Goal: Use online tool/utility

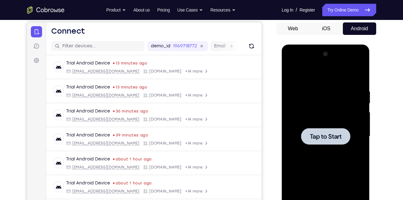
scroll to position [59, 0]
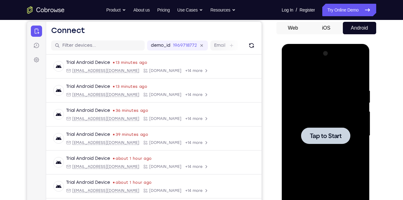
click at [324, 138] on span "Tap to Start" at bounding box center [326, 136] width 32 height 6
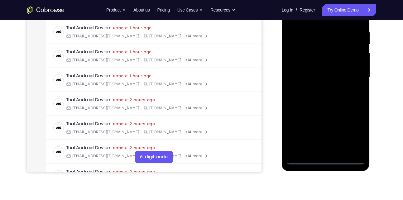
scroll to position [118, 0]
click at [324, 158] on div at bounding box center [325, 77] width 79 height 174
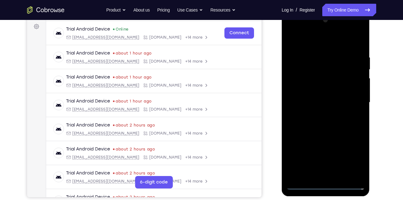
scroll to position [92, 0]
click at [355, 156] on div at bounding box center [325, 103] width 79 height 174
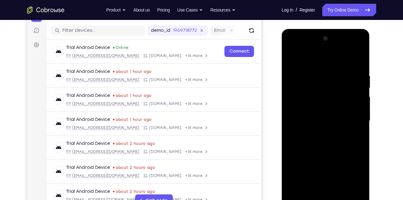
click at [360, 50] on div at bounding box center [325, 121] width 79 height 174
click at [333, 60] on div at bounding box center [325, 121] width 79 height 174
click at [322, 50] on div at bounding box center [325, 121] width 79 height 174
click at [320, 112] on div at bounding box center [325, 121] width 79 height 174
drag, startPoint x: 317, startPoint y: 138, endPoint x: 333, endPoint y: 95, distance: 45.0
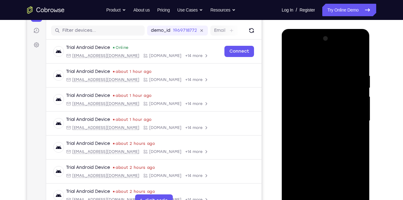
click at [333, 95] on div at bounding box center [325, 121] width 79 height 174
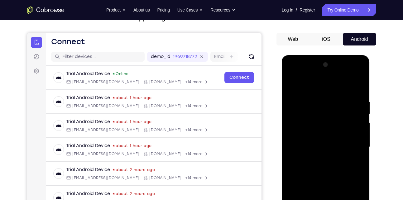
scroll to position [49, 0]
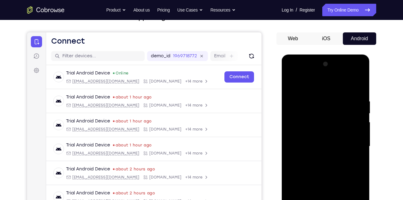
drag, startPoint x: 318, startPoint y: 149, endPoint x: 331, endPoint y: 93, distance: 57.8
click at [331, 93] on div at bounding box center [325, 146] width 79 height 174
drag, startPoint x: 324, startPoint y: 148, endPoint x: 342, endPoint y: 102, distance: 49.7
click at [342, 102] on div at bounding box center [325, 146] width 79 height 174
drag, startPoint x: 314, startPoint y: 169, endPoint x: 343, endPoint y: 100, distance: 75.0
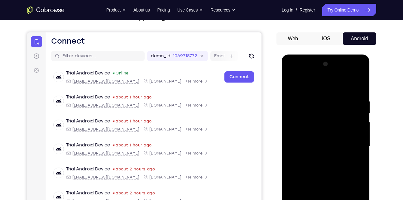
click at [343, 100] on div at bounding box center [325, 146] width 79 height 174
drag, startPoint x: 324, startPoint y: 158, endPoint x: 351, endPoint y: 93, distance: 70.6
drag, startPoint x: 69, startPoint y: 38, endPoint x: 268, endPoint y: 131, distance: 219.2
click at [268, 131] on div "Your Support Agent Your Customer Web iOS Android" at bounding box center [201, 126] width 349 height 230
drag, startPoint x: 303, startPoint y: 156, endPoint x: 311, endPoint y: 133, distance: 24.5
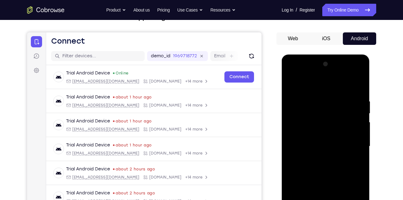
click at [311, 133] on div at bounding box center [325, 146] width 79 height 174
drag, startPoint x: 307, startPoint y: 160, endPoint x: 327, endPoint y: 112, distance: 52.8
click at [327, 112] on div at bounding box center [325, 146] width 79 height 174
drag, startPoint x: 315, startPoint y: 160, endPoint x: 324, endPoint y: 138, distance: 23.9
click at [324, 138] on div at bounding box center [325, 146] width 79 height 174
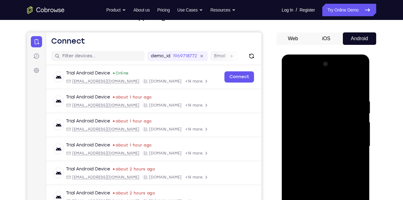
click at [324, 138] on div at bounding box center [325, 146] width 79 height 174
click at [325, 139] on div at bounding box center [325, 146] width 79 height 174
click at [324, 156] on div at bounding box center [325, 146] width 79 height 174
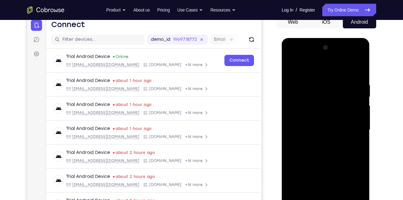
scroll to position [65, 0]
click at [333, 146] on div at bounding box center [325, 130] width 79 height 174
click at [295, 157] on div at bounding box center [325, 130] width 79 height 174
click at [298, 143] on div at bounding box center [325, 130] width 79 height 174
click at [312, 143] on div at bounding box center [325, 130] width 79 height 174
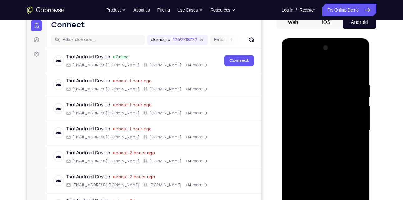
click at [316, 138] on div at bounding box center [325, 130] width 79 height 174
click at [312, 157] on div at bounding box center [325, 130] width 79 height 174
click at [314, 157] on div at bounding box center [325, 130] width 79 height 174
click at [316, 157] on div at bounding box center [325, 130] width 79 height 174
click at [319, 157] on div at bounding box center [325, 130] width 79 height 174
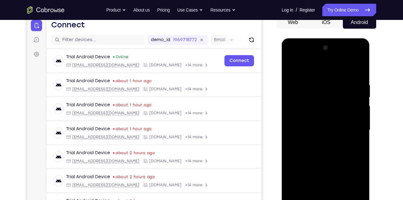
click at [323, 157] on div at bounding box center [325, 130] width 79 height 174
click at [327, 156] on div at bounding box center [325, 130] width 79 height 174
click at [332, 155] on div at bounding box center [325, 130] width 79 height 174
click at [330, 125] on div at bounding box center [325, 130] width 49 height 17
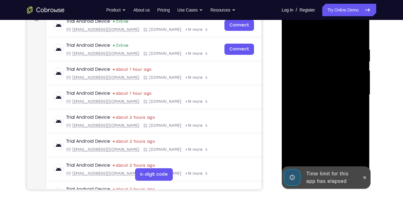
scroll to position [101, 0]
click at [365, 177] on icon at bounding box center [364, 177] width 5 height 5
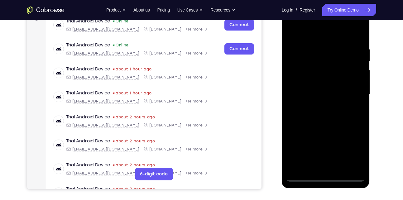
click at [324, 176] on div at bounding box center [325, 94] width 79 height 174
click at [353, 152] on div at bounding box center [325, 94] width 79 height 174
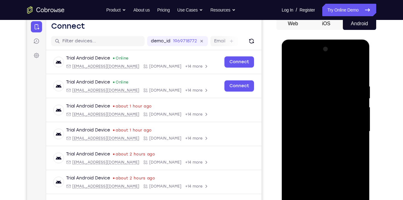
scroll to position [63, 0]
click at [363, 59] on div at bounding box center [325, 132] width 79 height 174
click at [341, 68] on div at bounding box center [325, 132] width 79 height 174
click at [311, 53] on div at bounding box center [325, 132] width 79 height 174
click at [308, 62] on div at bounding box center [325, 132] width 79 height 174
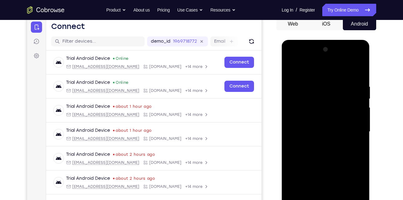
click at [310, 119] on div at bounding box center [325, 132] width 79 height 174
drag, startPoint x: 342, startPoint y: 126, endPoint x: 307, endPoint y: 127, distance: 35.2
click at [307, 127] on div at bounding box center [325, 132] width 79 height 174
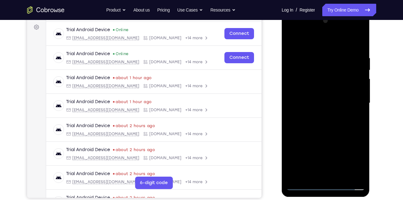
scroll to position [92, 0]
drag, startPoint x: 313, startPoint y: 145, endPoint x: 327, endPoint y: 81, distance: 65.3
click at [327, 81] on div at bounding box center [325, 103] width 79 height 174
drag, startPoint x: 316, startPoint y: 126, endPoint x: 334, endPoint y: 70, distance: 59.2
click at [334, 70] on div at bounding box center [325, 103] width 79 height 174
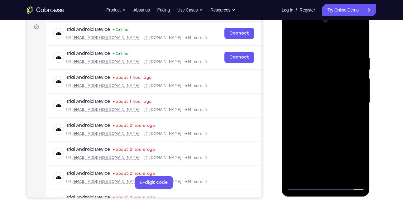
drag, startPoint x: 320, startPoint y: 114, endPoint x: 339, endPoint y: 62, distance: 55.2
click at [339, 62] on div at bounding box center [325, 103] width 79 height 174
drag, startPoint x: 319, startPoint y: 132, endPoint x: 338, endPoint y: 69, distance: 65.1
click at [338, 69] on div at bounding box center [325, 103] width 79 height 174
drag, startPoint x: 321, startPoint y: 123, endPoint x: 336, endPoint y: 72, distance: 53.5
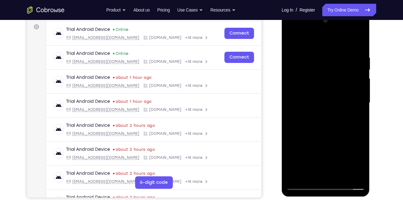
click at [336, 72] on div at bounding box center [325, 103] width 79 height 174
drag, startPoint x: 327, startPoint y: 126, endPoint x: 340, endPoint y: 88, distance: 40.3
click at [340, 88] on div at bounding box center [325, 103] width 79 height 174
drag, startPoint x: 322, startPoint y: 138, endPoint x: 335, endPoint y: 88, distance: 51.5
click at [335, 88] on div at bounding box center [325, 103] width 79 height 174
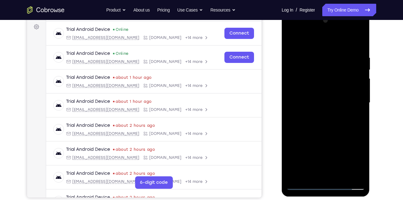
drag, startPoint x: 320, startPoint y: 134, endPoint x: 331, endPoint y: 105, distance: 30.7
click at [331, 105] on div at bounding box center [325, 103] width 79 height 174
drag, startPoint x: 321, startPoint y: 137, endPoint x: 329, endPoint y: 107, distance: 30.9
click at [329, 107] on div at bounding box center [325, 103] width 79 height 174
drag, startPoint x: 312, startPoint y: 148, endPoint x: 328, endPoint y: 99, distance: 51.4
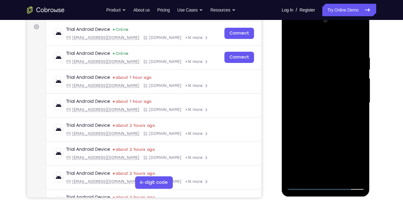
click at [328, 99] on div at bounding box center [325, 103] width 79 height 174
drag, startPoint x: 315, startPoint y: 129, endPoint x: 330, endPoint y: 95, distance: 37.3
click at [330, 95] on div at bounding box center [325, 103] width 79 height 174
drag, startPoint x: 315, startPoint y: 136, endPoint x: 328, endPoint y: 100, distance: 38.3
click at [328, 100] on div at bounding box center [325, 103] width 79 height 174
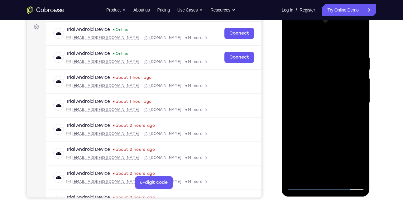
drag, startPoint x: 318, startPoint y: 127, endPoint x: 331, endPoint y: 96, distance: 34.3
click at [331, 96] on div at bounding box center [325, 103] width 79 height 174
drag, startPoint x: 320, startPoint y: 128, endPoint x: 335, endPoint y: 90, distance: 40.4
click at [335, 90] on div at bounding box center [325, 103] width 79 height 174
drag, startPoint x: 319, startPoint y: 126, endPoint x: 330, endPoint y: 103, distance: 25.5
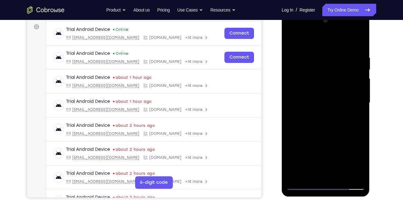
click at [330, 103] on div at bounding box center [325, 103] width 79 height 174
drag, startPoint x: 319, startPoint y: 138, endPoint x: 334, endPoint y: 104, distance: 36.4
click at [334, 104] on div at bounding box center [325, 103] width 79 height 174
drag, startPoint x: 320, startPoint y: 144, endPoint x: 337, endPoint y: 104, distance: 43.5
click at [337, 104] on div at bounding box center [325, 103] width 79 height 174
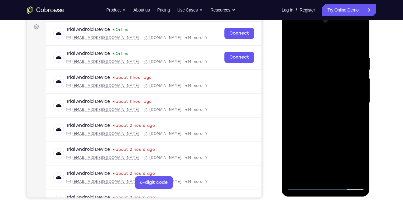
drag, startPoint x: 322, startPoint y: 138, endPoint x: 335, endPoint y: 102, distance: 38.8
click at [335, 102] on div at bounding box center [325, 103] width 79 height 174
drag, startPoint x: 322, startPoint y: 130, endPoint x: 332, endPoint y: 98, distance: 34.4
click at [332, 98] on div at bounding box center [325, 103] width 79 height 174
drag, startPoint x: 322, startPoint y: 114, endPoint x: 333, endPoint y: 86, distance: 30.6
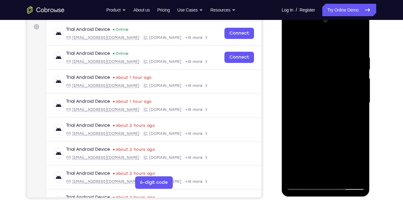
click at [333, 86] on div at bounding box center [325, 103] width 79 height 174
drag, startPoint x: 336, startPoint y: 124, endPoint x: 344, endPoint y: 85, distance: 39.4
click at [344, 85] on div at bounding box center [325, 103] width 79 height 174
drag, startPoint x: 325, startPoint y: 130, endPoint x: 336, endPoint y: 90, distance: 41.1
click at [336, 90] on div at bounding box center [325, 103] width 79 height 174
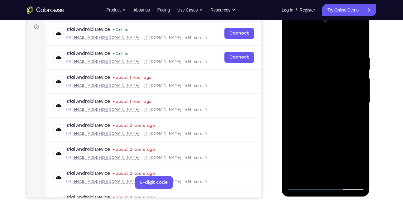
drag, startPoint x: 322, startPoint y: 141, endPoint x: 342, endPoint y: 97, distance: 49.1
click at [342, 97] on div at bounding box center [325, 103] width 79 height 174
drag, startPoint x: 335, startPoint y: 126, endPoint x: 342, endPoint y: 97, distance: 29.7
click at [342, 97] on div at bounding box center [325, 103] width 79 height 174
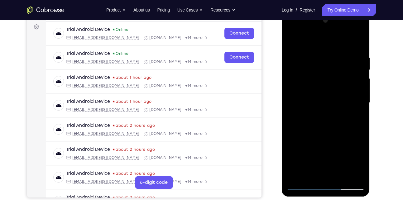
click at [323, 96] on div at bounding box center [325, 103] width 79 height 174
click at [332, 117] on div at bounding box center [325, 103] width 79 height 174
click at [323, 111] on div at bounding box center [325, 103] width 79 height 174
click at [293, 128] on div at bounding box center [325, 103] width 79 height 174
click at [294, 130] on div at bounding box center [325, 103] width 79 height 174
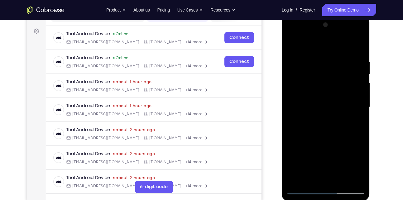
scroll to position [85, 0]
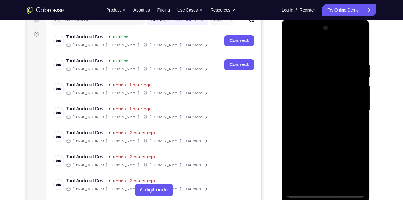
click at [319, 118] on div at bounding box center [325, 110] width 79 height 174
click at [297, 136] on div at bounding box center [325, 110] width 79 height 174
click at [304, 132] on div at bounding box center [325, 110] width 79 height 174
click at [299, 136] on div at bounding box center [325, 110] width 79 height 174
click at [301, 136] on div at bounding box center [325, 110] width 79 height 174
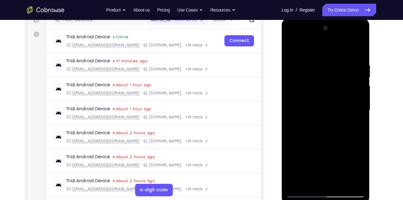
click at [305, 131] on div at bounding box center [325, 110] width 79 height 174
click at [311, 136] on div at bounding box center [325, 110] width 79 height 174
click at [314, 131] on div at bounding box center [325, 110] width 79 height 174
click at [322, 136] on div at bounding box center [325, 110] width 79 height 174
click at [322, 137] on div at bounding box center [325, 110] width 79 height 174
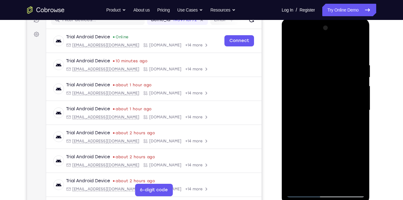
click at [361, 109] on div at bounding box center [325, 110] width 79 height 174
click at [335, 136] on div at bounding box center [325, 110] width 79 height 174
click at [343, 136] on div at bounding box center [325, 110] width 79 height 174
click at [350, 137] on div at bounding box center [325, 110] width 79 height 174
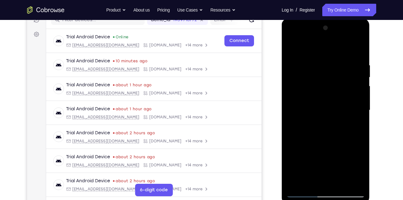
click at [355, 137] on div at bounding box center [325, 110] width 79 height 174
click at [357, 137] on div at bounding box center [325, 110] width 79 height 174
click at [335, 129] on div at bounding box center [325, 110] width 79 height 174
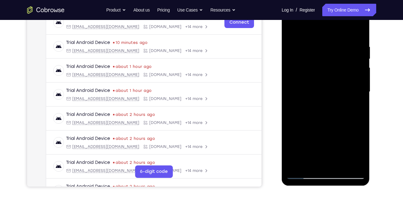
scroll to position [103, 0]
drag, startPoint x: 334, startPoint y: 117, endPoint x: 341, endPoint y: 102, distance: 16.5
click at [341, 102] on div at bounding box center [325, 92] width 79 height 174
drag, startPoint x: 329, startPoint y: 125, endPoint x: 343, endPoint y: 91, distance: 36.6
click at [343, 91] on div at bounding box center [325, 92] width 79 height 174
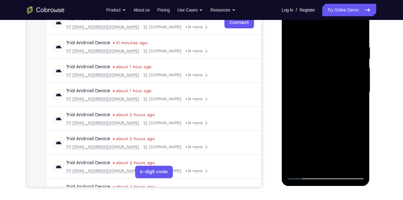
drag, startPoint x: 329, startPoint y: 122, endPoint x: 341, endPoint y: 91, distance: 33.3
click at [341, 91] on div at bounding box center [325, 92] width 79 height 174
drag, startPoint x: 326, startPoint y: 134, endPoint x: 339, endPoint y: 100, distance: 36.7
click at [339, 100] on div at bounding box center [325, 92] width 79 height 174
drag, startPoint x: 331, startPoint y: 121, endPoint x: 343, endPoint y: 90, distance: 33.7
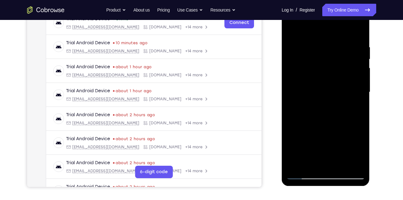
click at [343, 90] on div at bounding box center [325, 92] width 79 height 174
drag, startPoint x: 348, startPoint y: 111, endPoint x: 359, endPoint y: 87, distance: 26.2
click at [359, 87] on div at bounding box center [325, 92] width 79 height 174
drag, startPoint x: 338, startPoint y: 132, endPoint x: 348, endPoint y: 105, distance: 28.7
click at [348, 105] on div at bounding box center [325, 92] width 79 height 174
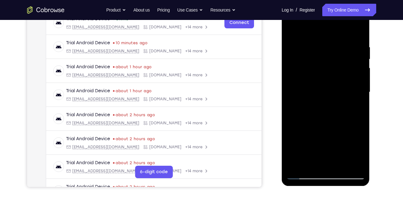
drag, startPoint x: 339, startPoint y: 124, endPoint x: 347, endPoint y: 104, distance: 21.9
click at [347, 104] on div at bounding box center [325, 92] width 79 height 174
drag, startPoint x: 335, startPoint y: 125, endPoint x: 345, endPoint y: 106, distance: 21.3
click at [345, 106] on div at bounding box center [325, 92] width 79 height 174
drag, startPoint x: 331, startPoint y: 131, endPoint x: 343, endPoint y: 92, distance: 41.0
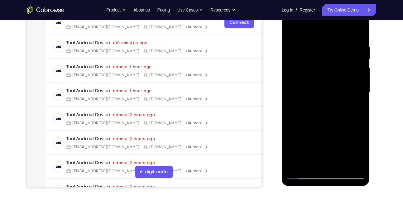
click at [343, 92] on div at bounding box center [325, 92] width 79 height 174
drag, startPoint x: 331, startPoint y: 113, endPoint x: 342, endPoint y: 91, distance: 24.1
click at [342, 91] on div at bounding box center [325, 92] width 79 height 174
drag, startPoint x: 328, startPoint y: 132, endPoint x: 342, endPoint y: 105, distance: 30.5
click at [342, 105] on div at bounding box center [325, 92] width 79 height 174
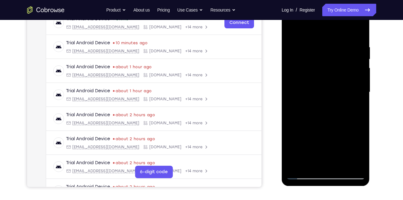
drag, startPoint x: 323, startPoint y: 136, endPoint x: 340, endPoint y: 105, distance: 34.4
click at [340, 105] on div at bounding box center [325, 92] width 79 height 174
drag, startPoint x: 325, startPoint y: 142, endPoint x: 344, endPoint y: 107, distance: 39.2
click at [344, 107] on div at bounding box center [325, 92] width 79 height 174
drag, startPoint x: 332, startPoint y: 126, endPoint x: 347, endPoint y: 100, distance: 29.6
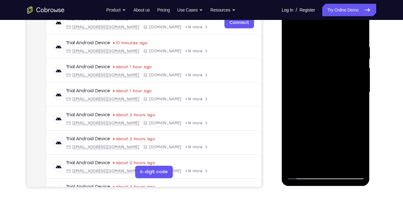
click at [347, 100] on div at bounding box center [325, 92] width 79 height 174
click at [329, 119] on div at bounding box center [325, 92] width 79 height 174
click at [324, 105] on div at bounding box center [325, 92] width 79 height 174
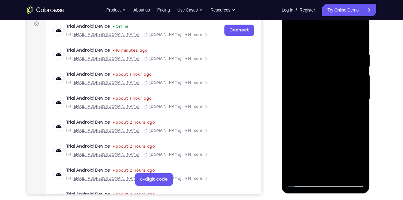
scroll to position [93, 0]
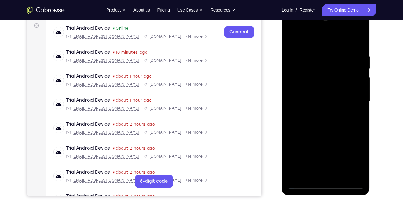
click at [293, 129] on div at bounding box center [325, 101] width 79 height 174
click at [296, 128] on div at bounding box center [325, 101] width 79 height 174
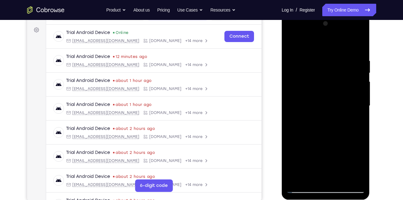
scroll to position [88, 0]
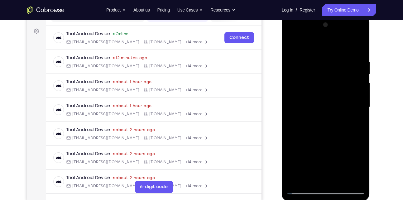
click at [309, 134] on div at bounding box center [325, 107] width 79 height 174
click at [310, 133] on div at bounding box center [325, 107] width 79 height 174
click at [312, 133] on div at bounding box center [325, 107] width 79 height 174
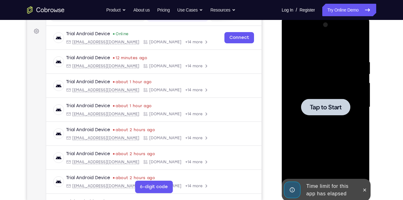
click at [317, 110] on span "Tap to Start" at bounding box center [326, 107] width 32 height 6
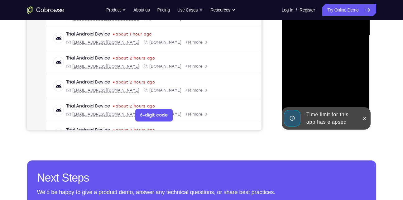
scroll to position [177, 0]
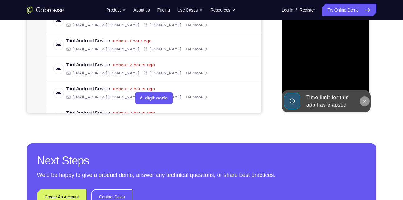
click at [363, 99] on icon at bounding box center [364, 101] width 5 height 5
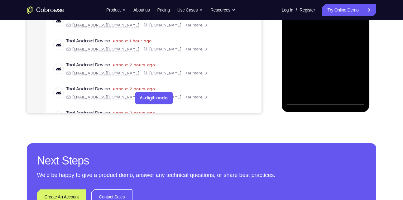
scroll to position [107, 0]
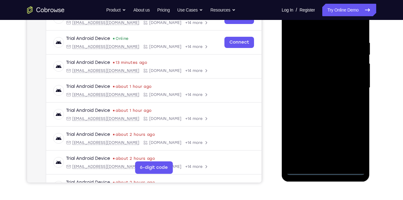
click at [321, 173] on div at bounding box center [325, 88] width 79 height 174
click at [356, 143] on div at bounding box center [325, 88] width 79 height 174
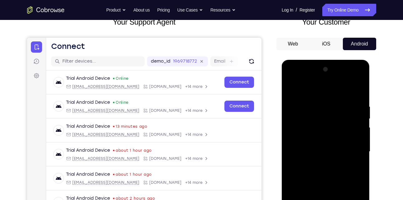
scroll to position [42, 0]
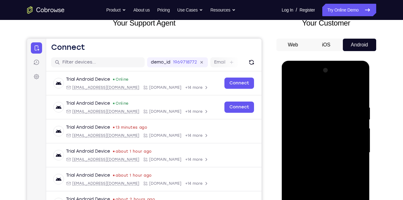
click at [359, 81] on div at bounding box center [325, 152] width 79 height 174
click at [337, 91] on div at bounding box center [325, 152] width 79 height 174
click at [309, 81] on div at bounding box center [325, 152] width 79 height 174
click at [309, 140] on div at bounding box center [325, 152] width 79 height 174
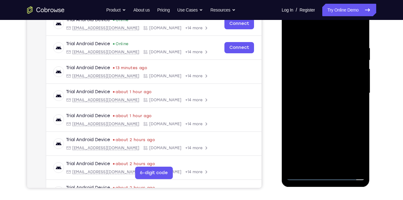
drag, startPoint x: 312, startPoint y: 135, endPoint x: 336, endPoint y: 72, distance: 68.0
click at [336, 72] on div at bounding box center [325, 93] width 79 height 174
drag, startPoint x: 303, startPoint y: 141, endPoint x: 340, endPoint y: 52, distance: 96.5
click at [340, 52] on div at bounding box center [325, 93] width 79 height 174
drag, startPoint x: 310, startPoint y: 105, endPoint x: 350, endPoint y: 21, distance: 92.8
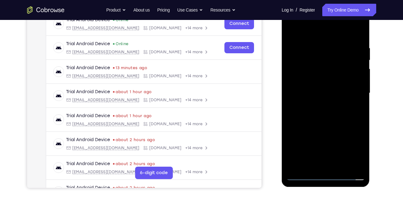
click at [350, 21] on div at bounding box center [325, 93] width 79 height 174
drag, startPoint x: 321, startPoint y: 93, endPoint x: 355, endPoint y: 21, distance: 79.3
click at [355, 21] on div at bounding box center [325, 93] width 79 height 174
drag, startPoint x: 325, startPoint y: 100, endPoint x: 344, endPoint y: 51, distance: 52.1
click at [344, 51] on div at bounding box center [325, 93] width 79 height 174
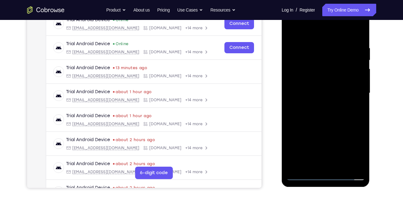
drag, startPoint x: 317, startPoint y: 116, endPoint x: 347, endPoint y: 44, distance: 77.2
click at [347, 44] on div at bounding box center [325, 93] width 79 height 174
drag, startPoint x: 320, startPoint y: 103, endPoint x: 346, endPoint y: 45, distance: 63.9
click at [346, 45] on div at bounding box center [325, 93] width 79 height 174
drag, startPoint x: 318, startPoint y: 106, endPoint x: 338, endPoint y: 55, distance: 54.2
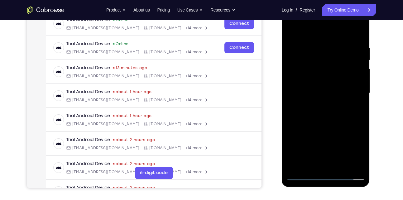
click at [338, 55] on div at bounding box center [325, 93] width 79 height 174
drag, startPoint x: 316, startPoint y: 121, endPoint x: 348, endPoint y: 53, distance: 75.3
click at [348, 53] on div at bounding box center [325, 93] width 79 height 174
drag, startPoint x: 315, startPoint y: 114, endPoint x: 340, endPoint y: 69, distance: 51.7
click at [340, 69] on div at bounding box center [325, 93] width 79 height 174
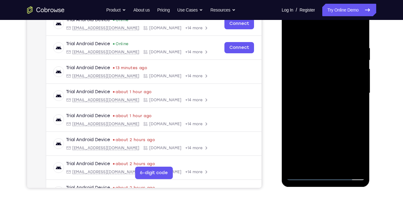
drag, startPoint x: 313, startPoint y: 124, endPoint x: 337, endPoint y: 71, distance: 58.2
click at [337, 71] on div at bounding box center [325, 93] width 79 height 174
drag, startPoint x: 324, startPoint y: 106, endPoint x: 353, endPoint y: 51, distance: 62.1
click at [353, 51] on div at bounding box center [325, 93] width 79 height 174
drag, startPoint x: 325, startPoint y: 102, endPoint x: 355, endPoint y: 51, distance: 58.4
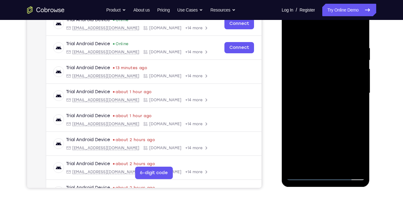
click at [355, 51] on div at bounding box center [325, 93] width 79 height 174
drag, startPoint x: 323, startPoint y: 109, endPoint x: 349, endPoint y: 50, distance: 64.8
click at [349, 50] on div at bounding box center [325, 93] width 79 height 174
drag, startPoint x: 312, startPoint y: 112, endPoint x: 338, endPoint y: 70, distance: 49.6
click at [338, 70] on div at bounding box center [325, 93] width 79 height 174
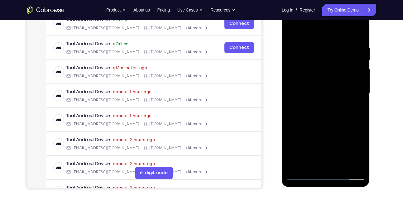
drag, startPoint x: 299, startPoint y: 87, endPoint x: 323, endPoint y: 83, distance: 24.3
click at [323, 83] on div at bounding box center [325, 93] width 79 height 174
drag, startPoint x: 320, startPoint y: 100, endPoint x: 336, endPoint y: 47, distance: 54.6
click at [336, 47] on div at bounding box center [325, 93] width 79 height 174
drag, startPoint x: 307, startPoint y: 124, endPoint x: 327, endPoint y: 85, distance: 43.6
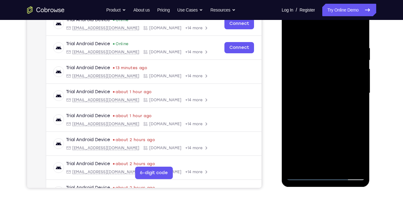
click at [327, 85] on div at bounding box center [325, 93] width 79 height 174
drag, startPoint x: 318, startPoint y: 123, endPoint x: 341, endPoint y: 71, distance: 56.9
click at [341, 71] on div at bounding box center [325, 93] width 79 height 174
drag, startPoint x: 322, startPoint y: 126, endPoint x: 336, endPoint y: 97, distance: 32.2
click at [336, 97] on div at bounding box center [325, 93] width 79 height 174
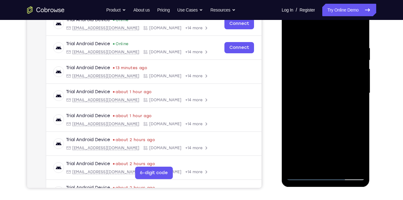
drag, startPoint x: 328, startPoint y: 111, endPoint x: 348, endPoint y: 74, distance: 41.9
click at [348, 74] on div at bounding box center [325, 93] width 79 height 174
drag, startPoint x: 328, startPoint y: 111, endPoint x: 353, endPoint y: 60, distance: 56.6
click at [353, 60] on div at bounding box center [325, 93] width 79 height 174
drag, startPoint x: 321, startPoint y: 118, endPoint x: 349, endPoint y: 64, distance: 60.5
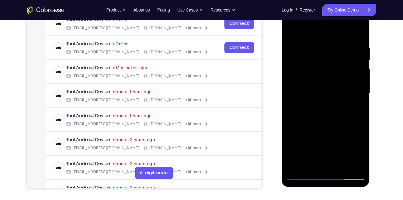
click at [349, 64] on div at bounding box center [325, 93] width 79 height 174
drag, startPoint x: 319, startPoint y: 119, endPoint x: 348, endPoint y: 68, distance: 58.9
click at [348, 68] on div at bounding box center [325, 93] width 79 height 174
drag, startPoint x: 324, startPoint y: 116, endPoint x: 349, endPoint y: 63, distance: 58.8
click at [349, 63] on div at bounding box center [325, 93] width 79 height 174
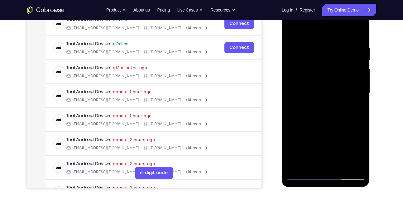
drag, startPoint x: 327, startPoint y: 100, endPoint x: 349, endPoint y: 64, distance: 41.9
click at [349, 64] on div at bounding box center [325, 93] width 79 height 174
drag, startPoint x: 330, startPoint y: 100, endPoint x: 347, endPoint y: 65, distance: 38.9
click at [347, 65] on div at bounding box center [325, 93] width 79 height 174
drag, startPoint x: 326, startPoint y: 112, endPoint x: 349, endPoint y: 70, distance: 48.1
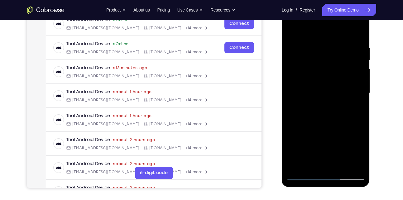
click at [349, 70] on div at bounding box center [325, 93] width 79 height 174
drag, startPoint x: 321, startPoint y: 118, endPoint x: 344, endPoint y: 70, distance: 53.2
click at [344, 70] on div at bounding box center [325, 93] width 79 height 174
drag, startPoint x: 322, startPoint y: 121, endPoint x: 348, endPoint y: 68, distance: 58.5
click at [348, 68] on div at bounding box center [325, 93] width 79 height 174
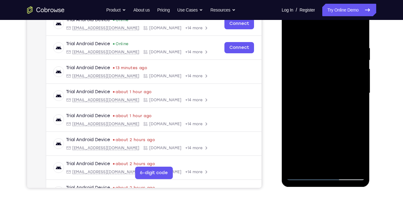
drag, startPoint x: 323, startPoint y: 116, endPoint x: 340, endPoint y: 88, distance: 32.4
click at [340, 88] on div at bounding box center [325, 93] width 79 height 174
click at [333, 68] on div at bounding box center [325, 93] width 79 height 174
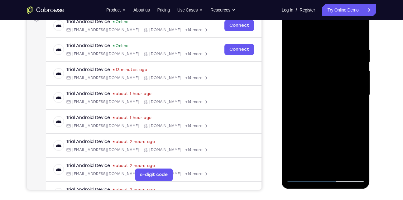
click at [324, 107] on div at bounding box center [325, 95] width 79 height 174
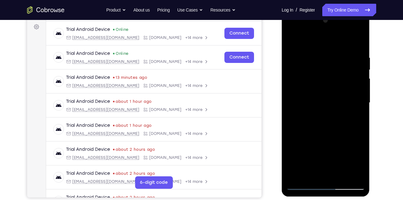
scroll to position [94, 0]
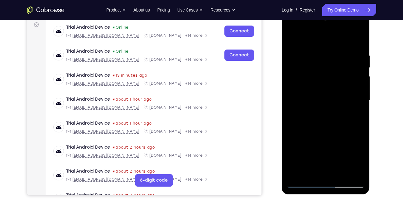
click at [297, 122] on div at bounding box center [325, 100] width 79 height 174
click at [299, 122] on div at bounding box center [325, 100] width 79 height 174
click at [301, 122] on div at bounding box center [325, 100] width 79 height 174
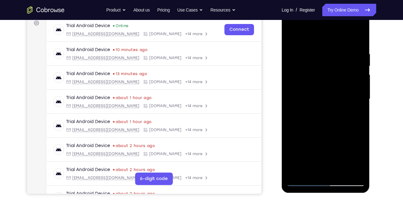
scroll to position [96, 0]
click at [323, 111] on div at bounding box center [325, 99] width 79 height 174
click at [303, 121] on div at bounding box center [325, 99] width 79 height 174
click at [326, 115] on div at bounding box center [325, 99] width 79 height 174
click at [305, 121] on div at bounding box center [325, 99] width 79 height 174
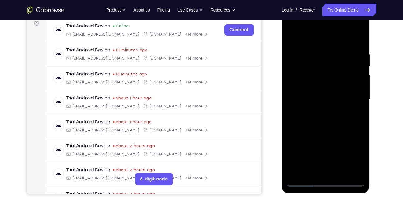
click at [306, 121] on div at bounding box center [325, 99] width 79 height 174
click at [314, 119] on div at bounding box center [325, 99] width 79 height 174
click at [308, 121] on div at bounding box center [325, 99] width 79 height 174
click at [311, 120] on div at bounding box center [325, 99] width 79 height 174
click at [309, 121] on div at bounding box center [325, 99] width 79 height 174
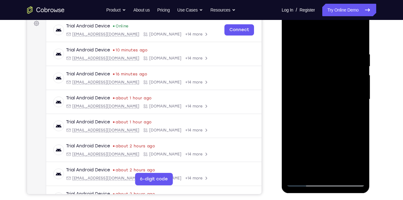
click at [310, 121] on div at bounding box center [325, 99] width 79 height 174
click at [312, 121] on div at bounding box center [325, 99] width 79 height 174
click at [309, 121] on div at bounding box center [325, 99] width 79 height 174
click at [312, 119] on div at bounding box center [325, 99] width 79 height 174
click at [311, 121] on div at bounding box center [325, 99] width 79 height 174
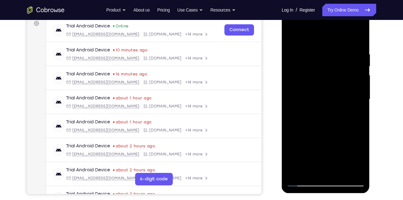
click at [311, 121] on div at bounding box center [325, 99] width 79 height 174
click at [313, 119] on div at bounding box center [325, 99] width 79 height 174
click at [312, 121] on div at bounding box center [325, 99] width 79 height 174
click at [313, 121] on div at bounding box center [325, 99] width 79 height 174
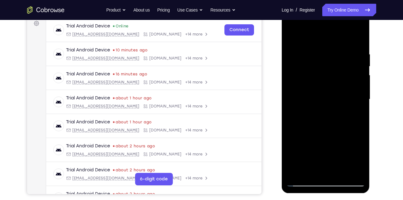
click at [313, 121] on div at bounding box center [325, 99] width 79 height 174
click at [314, 121] on div at bounding box center [325, 99] width 79 height 174
click at [316, 118] on div at bounding box center [325, 99] width 79 height 174
click at [315, 121] on div at bounding box center [325, 99] width 79 height 174
click at [316, 121] on div at bounding box center [325, 99] width 79 height 174
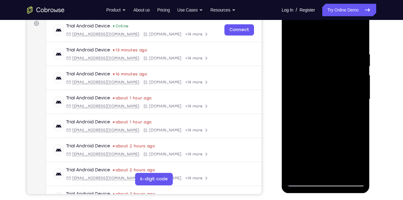
click at [316, 121] on div at bounding box center [325, 99] width 79 height 174
click at [317, 121] on div at bounding box center [325, 99] width 79 height 174
click at [319, 121] on div at bounding box center [325, 99] width 79 height 174
click at [321, 121] on div at bounding box center [325, 99] width 79 height 174
click at [326, 7] on div at bounding box center [326, 7] width 88 height 0
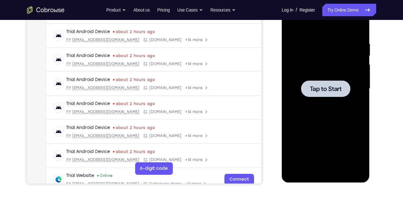
scroll to position [0, 0]
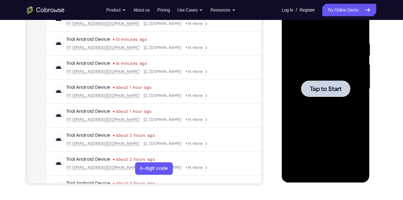
click at [310, 88] on span "Tap to Start" at bounding box center [326, 89] width 32 height 6
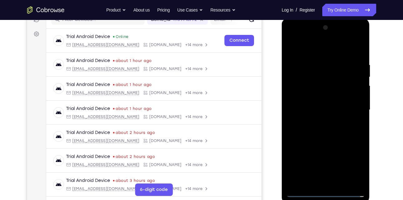
scroll to position [86, 0]
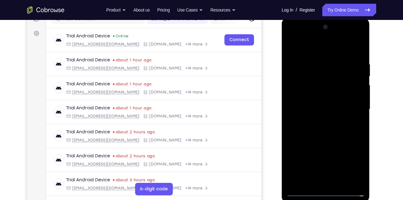
click at [326, 186] on div at bounding box center [325, 109] width 79 height 174
click at [323, 193] on div at bounding box center [325, 109] width 79 height 174
click at [359, 161] on div at bounding box center [325, 109] width 79 height 174
click at [359, 36] on div at bounding box center [325, 109] width 79 height 174
click at [340, 46] on div at bounding box center [325, 109] width 79 height 174
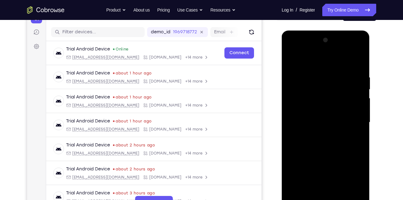
scroll to position [72, 0]
click at [328, 49] on div at bounding box center [325, 123] width 79 height 174
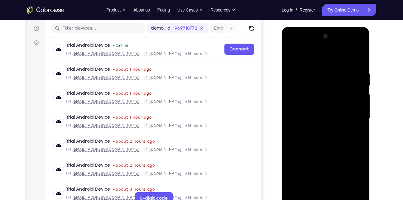
scroll to position [73, 0]
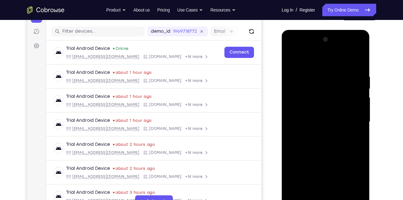
click at [316, 111] on div at bounding box center [325, 122] width 79 height 174
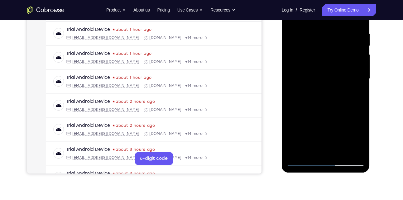
scroll to position [117, 0]
drag, startPoint x: 317, startPoint y: 110, endPoint x: 330, endPoint y: 46, distance: 64.4
click at [330, 46] on div at bounding box center [325, 78] width 79 height 174
drag, startPoint x: 303, startPoint y: 109, endPoint x: 327, endPoint y: 50, distance: 64.4
click at [327, 50] on div at bounding box center [325, 78] width 79 height 174
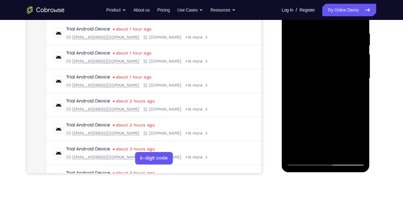
click at [359, 150] on div at bounding box center [325, 78] width 79 height 174
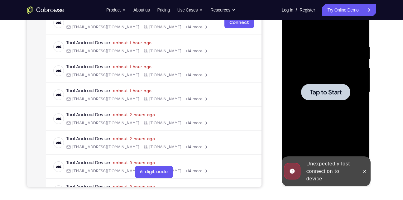
scroll to position [92, 0]
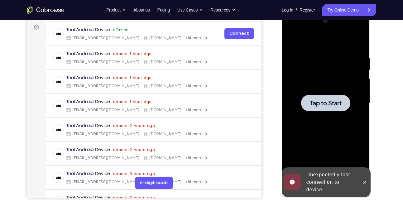
click at [330, 100] on span "Tap to Start" at bounding box center [326, 103] width 32 height 6
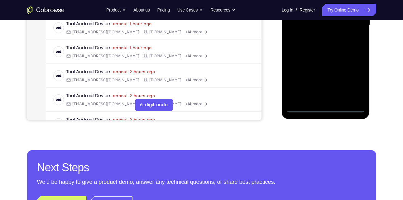
scroll to position [172, 0]
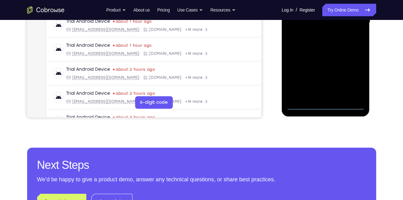
click at [323, 105] on div at bounding box center [325, 23] width 79 height 174
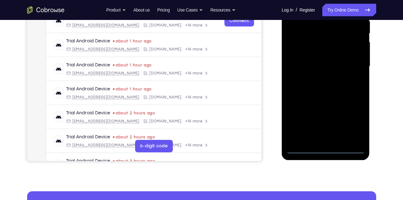
scroll to position [124, 0]
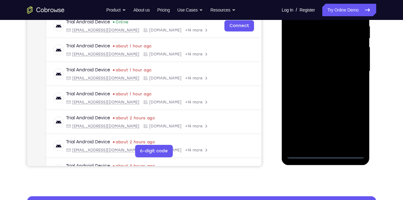
click at [354, 124] on div at bounding box center [325, 71] width 79 height 174
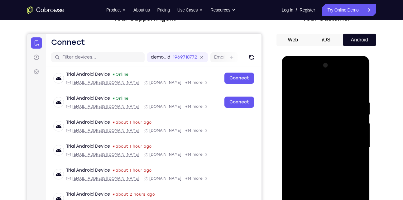
scroll to position [47, 0]
click at [301, 77] on div at bounding box center [325, 148] width 79 height 174
click at [360, 75] on div at bounding box center [325, 148] width 79 height 174
click at [334, 103] on div at bounding box center [325, 148] width 79 height 174
click at [317, 75] on div at bounding box center [325, 148] width 79 height 174
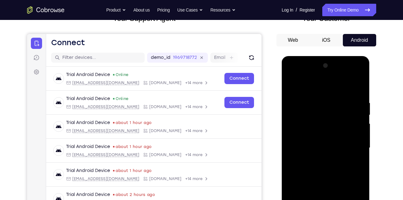
click at [317, 75] on div at bounding box center [325, 148] width 79 height 174
click at [303, 133] on div at bounding box center [325, 148] width 79 height 174
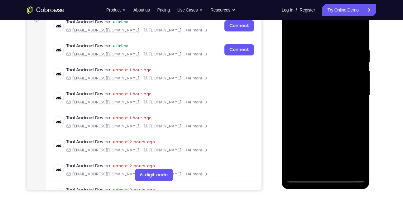
scroll to position [100, 0]
drag, startPoint x: 311, startPoint y: 127, endPoint x: 325, endPoint y: 54, distance: 74.6
click at [325, 54] on div at bounding box center [325, 95] width 79 height 174
drag, startPoint x: 307, startPoint y: 127, endPoint x: 346, endPoint y: 31, distance: 104.0
click at [346, 31] on div at bounding box center [325, 95] width 79 height 174
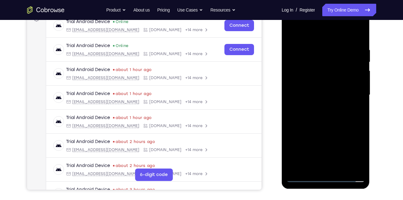
drag, startPoint x: 315, startPoint y: 103, endPoint x: 629, endPoint y: 9, distance: 328.3
click at [348, 6] on div at bounding box center [326, 96] width 88 height 186
drag, startPoint x: 317, startPoint y: 108, endPoint x: 343, endPoint y: 21, distance: 90.9
click at [343, 21] on div at bounding box center [325, 95] width 79 height 174
drag, startPoint x: 316, startPoint y: 119, endPoint x: 346, endPoint y: 28, distance: 96.0
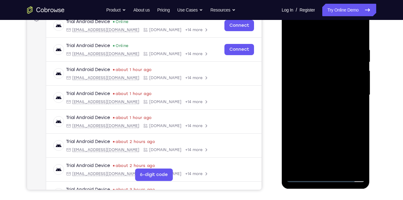
click at [346, 28] on div at bounding box center [325, 95] width 79 height 174
drag, startPoint x: 313, startPoint y: 98, endPoint x: 336, endPoint y: 27, distance: 73.9
click at [336, 27] on div at bounding box center [325, 95] width 79 height 174
drag, startPoint x: 307, startPoint y: 103, endPoint x: 327, endPoint y: 42, distance: 64.1
click at [327, 42] on div at bounding box center [325, 95] width 79 height 174
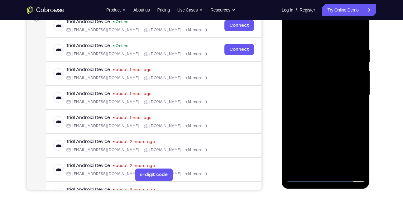
drag, startPoint x: 303, startPoint y: 122, endPoint x: 331, endPoint y: 62, distance: 65.8
click at [331, 62] on div at bounding box center [325, 95] width 79 height 174
drag, startPoint x: 305, startPoint y: 131, endPoint x: 333, endPoint y: 73, distance: 64.0
click at [333, 73] on div at bounding box center [325, 95] width 79 height 174
drag, startPoint x: 301, startPoint y: 129, endPoint x: 324, endPoint y: 69, distance: 64.3
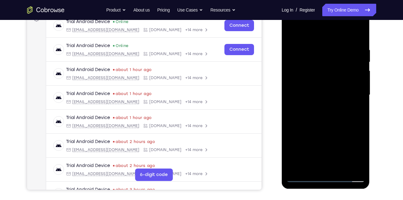
click at [324, 69] on div at bounding box center [325, 95] width 79 height 174
drag, startPoint x: 307, startPoint y: 110, endPoint x: 329, endPoint y: 69, distance: 47.1
click at [329, 69] on div at bounding box center [325, 95] width 79 height 174
drag, startPoint x: 329, startPoint y: 69, endPoint x: 349, endPoint y: -13, distance: 83.7
click at [349, 3] on html "Online web based iOS Simulators and Android Emulators. Run iPhone, iPad, Mobile…" at bounding box center [326, 96] width 89 height 187
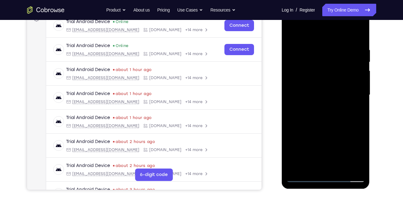
drag, startPoint x: 307, startPoint y: 133, endPoint x: 325, endPoint y: 90, distance: 47.3
click at [325, 90] on div at bounding box center [325, 95] width 79 height 174
drag, startPoint x: 305, startPoint y: 143, endPoint x: 317, endPoint y: 106, distance: 38.8
click at [317, 106] on div at bounding box center [325, 95] width 79 height 174
drag, startPoint x: 306, startPoint y: 130, endPoint x: 331, endPoint y: 78, distance: 57.6
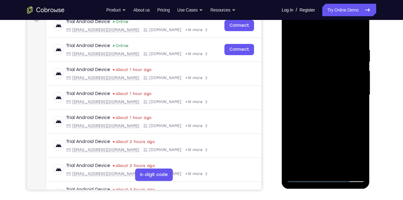
click at [331, 78] on div at bounding box center [325, 95] width 79 height 174
drag, startPoint x: 315, startPoint y: 112, endPoint x: 338, endPoint y: 58, distance: 58.5
click at [338, 58] on div at bounding box center [325, 95] width 79 height 174
drag, startPoint x: 310, startPoint y: 112, endPoint x: 332, endPoint y: 55, distance: 61.0
click at [332, 55] on div at bounding box center [325, 95] width 79 height 174
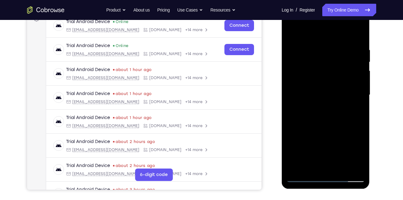
drag, startPoint x: 316, startPoint y: 109, endPoint x: 334, endPoint y: 59, distance: 52.8
click at [334, 59] on div at bounding box center [325, 95] width 79 height 174
drag, startPoint x: 311, startPoint y: 120, endPoint x: 325, endPoint y: 88, distance: 34.2
click at [325, 88] on div at bounding box center [325, 95] width 79 height 174
drag, startPoint x: 318, startPoint y: 121, endPoint x: 347, endPoint y: 59, distance: 68.7
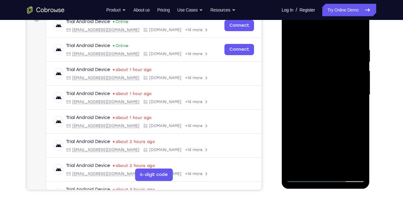
click at [347, 59] on div at bounding box center [325, 95] width 79 height 174
drag, startPoint x: 316, startPoint y: 125, endPoint x: 336, endPoint y: 77, distance: 51.5
click at [336, 77] on div at bounding box center [325, 95] width 79 height 174
drag, startPoint x: 310, startPoint y: 144, endPoint x: 333, endPoint y: 85, distance: 63.5
click at [333, 85] on div at bounding box center [325, 95] width 79 height 174
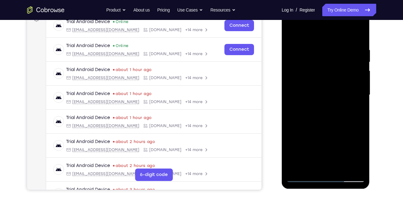
drag, startPoint x: 331, startPoint y: 94, endPoint x: 345, endPoint y: 51, distance: 44.7
click at [345, 51] on div at bounding box center [325, 95] width 79 height 174
drag, startPoint x: 299, startPoint y: 143, endPoint x: 317, endPoint y: 99, distance: 47.3
click at [317, 99] on div at bounding box center [325, 95] width 79 height 174
drag, startPoint x: 304, startPoint y: 135, endPoint x: 329, endPoint y: 78, distance: 62.5
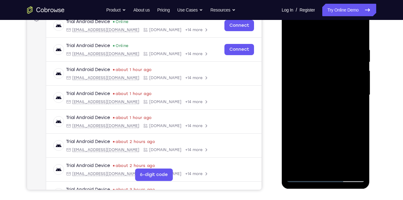
click at [329, 78] on div at bounding box center [325, 95] width 79 height 174
drag, startPoint x: 313, startPoint y: 124, endPoint x: 344, endPoint y: 69, distance: 62.8
click at [344, 69] on div at bounding box center [325, 95] width 79 height 174
drag, startPoint x: 322, startPoint y: 119, endPoint x: 347, endPoint y: 81, distance: 45.3
click at [347, 81] on div at bounding box center [325, 95] width 79 height 174
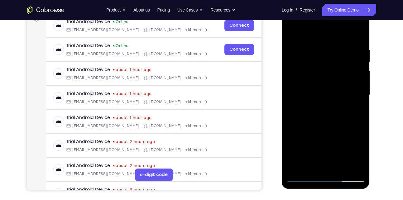
drag, startPoint x: 322, startPoint y: 136, endPoint x: 360, endPoint y: 39, distance: 104.6
click at [360, 39] on div at bounding box center [325, 95] width 79 height 174
drag, startPoint x: 319, startPoint y: 123, endPoint x: 348, endPoint y: 56, distance: 73.1
click at [348, 56] on div at bounding box center [325, 95] width 79 height 174
drag, startPoint x: 328, startPoint y: 105, endPoint x: 342, endPoint y: 66, distance: 41.1
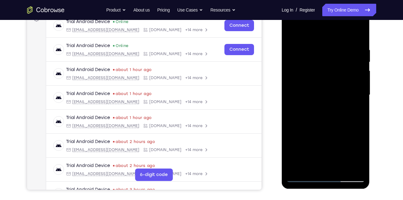
click at [342, 66] on div at bounding box center [325, 95] width 79 height 174
drag, startPoint x: 320, startPoint y: 119, endPoint x: 337, endPoint y: 64, distance: 57.2
click at [337, 64] on div at bounding box center [325, 95] width 79 height 174
drag, startPoint x: 317, startPoint y: 106, endPoint x: 324, endPoint y: 78, distance: 28.7
click at [324, 78] on div at bounding box center [325, 95] width 79 height 174
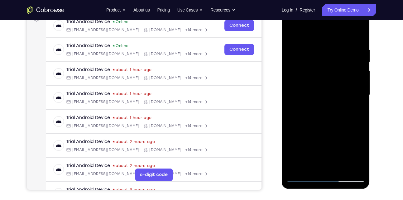
click at [314, 120] on div at bounding box center [325, 95] width 79 height 174
click at [327, 108] on div at bounding box center [325, 95] width 79 height 174
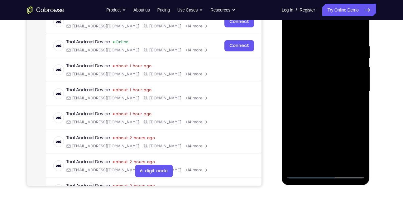
click at [306, 110] on div at bounding box center [325, 91] width 79 height 174
click at [295, 118] on div at bounding box center [325, 91] width 79 height 174
click at [296, 112] on div at bounding box center [325, 91] width 79 height 174
click at [302, 117] on div at bounding box center [325, 91] width 79 height 174
click at [307, 110] on div at bounding box center [325, 91] width 79 height 174
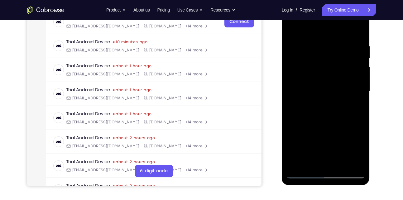
click at [307, 118] on div at bounding box center [325, 91] width 79 height 174
click at [309, 118] on div at bounding box center [325, 91] width 79 height 174
click at [309, 113] on div at bounding box center [325, 91] width 79 height 174
click at [317, 117] on div at bounding box center [325, 91] width 79 height 174
click at [319, 118] on div at bounding box center [325, 91] width 79 height 174
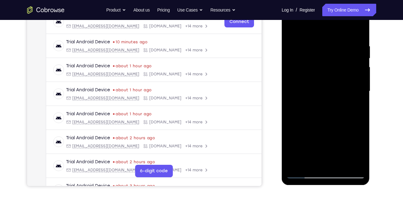
click at [306, 110] on div at bounding box center [325, 91] width 79 height 174
click at [327, 117] on div at bounding box center [325, 91] width 79 height 174
click at [330, 118] on div at bounding box center [325, 91] width 79 height 174
click at [333, 112] on div at bounding box center [325, 91] width 79 height 174
click at [333, 117] on div at bounding box center [325, 91] width 79 height 174
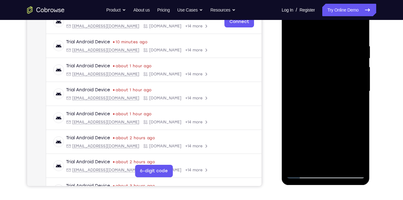
click at [335, 117] on div at bounding box center [325, 91] width 79 height 174
click at [337, 118] on div at bounding box center [325, 91] width 79 height 174
click at [340, 117] on div at bounding box center [325, 91] width 79 height 174
click at [342, 117] on div at bounding box center [325, 91] width 79 height 174
click at [340, 118] on div at bounding box center [325, 91] width 79 height 174
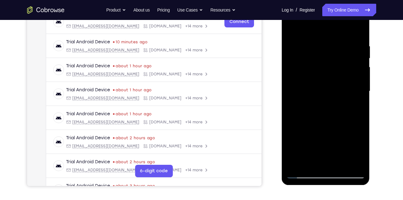
click at [338, 118] on div at bounding box center [325, 91] width 79 height 174
click at [333, 113] on div at bounding box center [325, 91] width 79 height 174
click at [339, 117] on div at bounding box center [325, 91] width 79 height 174
click at [347, 104] on div at bounding box center [325, 91] width 79 height 174
click at [339, 118] on div at bounding box center [325, 91] width 79 height 174
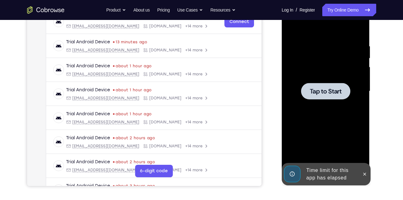
click at [327, 91] on span "Tap to Start" at bounding box center [326, 91] width 32 height 6
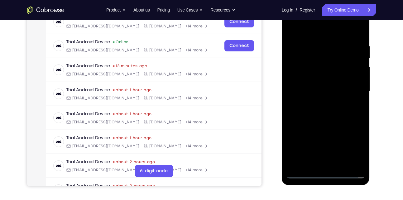
click at [327, 174] on div at bounding box center [325, 91] width 79 height 174
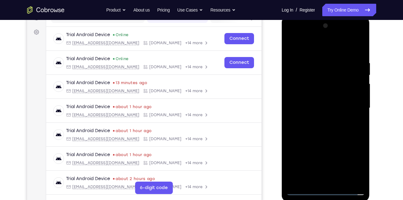
click at [350, 163] on div at bounding box center [325, 108] width 79 height 174
click at [360, 36] on div at bounding box center [325, 108] width 79 height 174
click at [336, 44] on div at bounding box center [325, 108] width 79 height 174
click at [325, 37] on div at bounding box center [325, 108] width 79 height 174
click at [322, 95] on div at bounding box center [325, 108] width 79 height 174
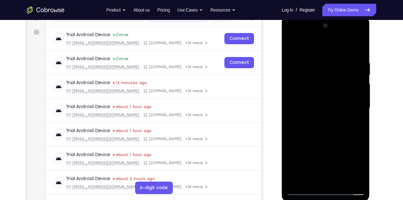
drag, startPoint x: 314, startPoint y: 117, endPoint x: 322, endPoint y: 50, distance: 67.5
click at [322, 50] on div at bounding box center [325, 108] width 79 height 174
drag, startPoint x: 317, startPoint y: 120, endPoint x: 322, endPoint y: 31, distance: 88.3
click at [322, 31] on div at bounding box center [325, 108] width 79 height 174
drag, startPoint x: 317, startPoint y: 107, endPoint x: 330, endPoint y: 29, distance: 78.3
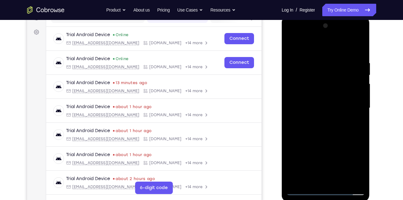
click at [330, 29] on div at bounding box center [325, 108] width 79 height 174
drag, startPoint x: 323, startPoint y: 111, endPoint x: 342, endPoint y: 39, distance: 74.3
click at [342, 39] on div at bounding box center [325, 108] width 79 height 174
drag, startPoint x: 330, startPoint y: 131, endPoint x: 342, endPoint y: 65, distance: 67.2
click at [342, 65] on div at bounding box center [325, 108] width 79 height 174
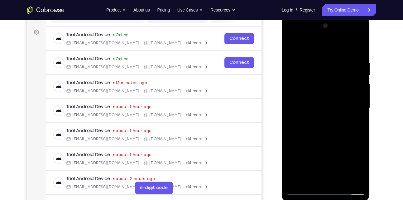
drag, startPoint x: 325, startPoint y: 151, endPoint x: 341, endPoint y: 40, distance: 111.8
click at [341, 40] on div at bounding box center [325, 108] width 79 height 174
drag, startPoint x: 325, startPoint y: 112, endPoint x: 341, endPoint y: 22, distance: 91.5
click at [341, 22] on div at bounding box center [325, 108] width 79 height 174
drag, startPoint x: 321, startPoint y: 108, endPoint x: 334, endPoint y: 55, distance: 54.3
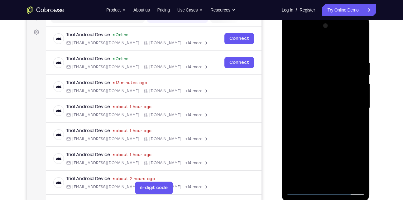
click at [334, 55] on div at bounding box center [325, 108] width 79 height 174
drag, startPoint x: 317, startPoint y: 138, endPoint x: 329, endPoint y: 94, distance: 45.7
click at [329, 94] on div at bounding box center [325, 108] width 79 height 174
drag, startPoint x: 317, startPoint y: 136, endPoint x: 334, endPoint y: 82, distance: 56.6
click at [334, 82] on div at bounding box center [325, 108] width 79 height 174
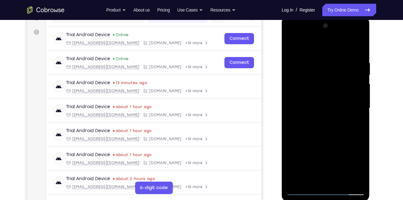
drag, startPoint x: 319, startPoint y: 136, endPoint x: 330, endPoint y: 69, distance: 67.7
click at [330, 69] on div at bounding box center [325, 108] width 79 height 174
drag, startPoint x: 317, startPoint y: 111, endPoint x: 323, endPoint y: 60, distance: 51.9
click at [323, 60] on div at bounding box center [325, 108] width 79 height 174
drag, startPoint x: 309, startPoint y: 121, endPoint x: 319, endPoint y: 85, distance: 36.7
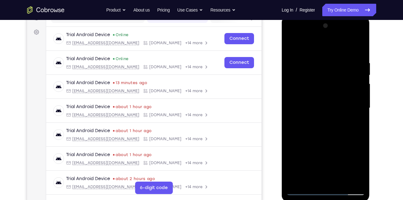
click at [319, 85] on div at bounding box center [325, 108] width 79 height 174
drag, startPoint x: 312, startPoint y: 122, endPoint x: 327, endPoint y: 57, distance: 66.1
click at [327, 57] on div at bounding box center [325, 108] width 79 height 174
drag, startPoint x: 316, startPoint y: 133, endPoint x: 332, endPoint y: 69, distance: 65.2
click at [332, 69] on div at bounding box center [325, 108] width 79 height 174
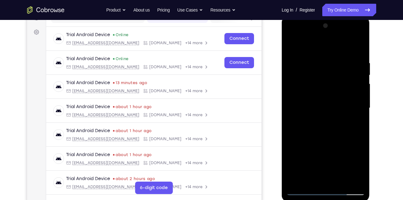
drag, startPoint x: 316, startPoint y: 136, endPoint x: 334, endPoint y: 68, distance: 70.6
click at [334, 68] on div at bounding box center [325, 108] width 79 height 174
drag, startPoint x: 322, startPoint y: 108, endPoint x: 340, endPoint y: 47, distance: 64.0
click at [340, 47] on div at bounding box center [325, 108] width 79 height 174
drag, startPoint x: 327, startPoint y: 124, endPoint x: 347, endPoint y: 63, distance: 64.4
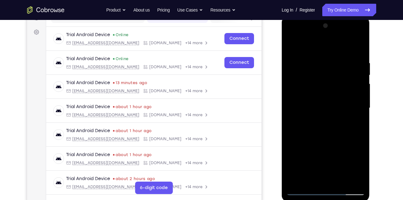
click at [347, 63] on div at bounding box center [325, 108] width 79 height 174
drag, startPoint x: 319, startPoint y: 142, endPoint x: 337, endPoint y: 73, distance: 70.7
click at [337, 73] on div at bounding box center [325, 108] width 79 height 174
drag, startPoint x: 326, startPoint y: 140, endPoint x: 346, endPoint y: 64, distance: 78.7
click at [346, 64] on div at bounding box center [325, 108] width 79 height 174
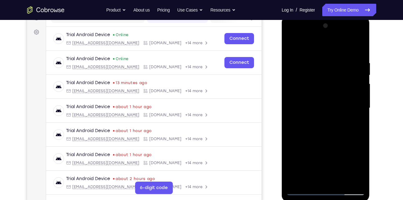
drag, startPoint x: 329, startPoint y: 122, endPoint x: 348, endPoint y: 59, distance: 65.4
click at [348, 59] on div at bounding box center [325, 108] width 79 height 174
drag, startPoint x: 320, startPoint y: 133, endPoint x: 332, endPoint y: 73, distance: 61.2
click at [332, 73] on div at bounding box center [325, 108] width 79 height 174
drag, startPoint x: 313, startPoint y: 136, endPoint x: 337, endPoint y: 59, distance: 80.9
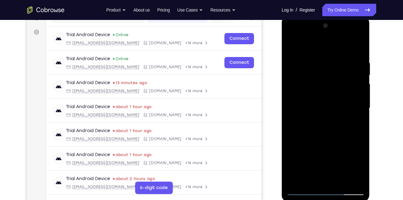
click at [337, 59] on div at bounding box center [325, 108] width 79 height 174
drag, startPoint x: 322, startPoint y: 121, endPoint x: 342, endPoint y: 50, distance: 73.1
click at [342, 50] on div at bounding box center [325, 108] width 79 height 174
drag, startPoint x: 323, startPoint y: 114, endPoint x: 337, endPoint y: 72, distance: 44.1
click at [337, 72] on div at bounding box center [325, 108] width 79 height 174
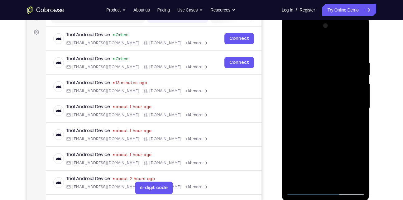
drag, startPoint x: 326, startPoint y: 134, endPoint x: 340, endPoint y: 79, distance: 57.1
click at [340, 79] on div at bounding box center [325, 108] width 79 height 174
drag, startPoint x: 331, startPoint y: 129, endPoint x: 335, endPoint y: 98, distance: 30.8
click at [335, 98] on div at bounding box center [325, 108] width 79 height 174
drag, startPoint x: 323, startPoint y: 139, endPoint x: 333, endPoint y: 86, distance: 54.3
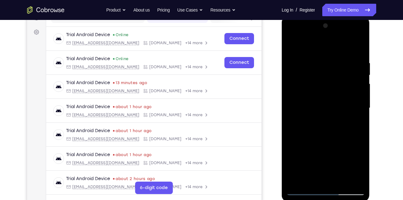
click at [333, 86] on div at bounding box center [325, 108] width 79 height 174
drag, startPoint x: 322, startPoint y: 136, endPoint x: 344, endPoint y: 60, distance: 79.2
click at [344, 60] on div at bounding box center [325, 108] width 79 height 174
drag, startPoint x: 331, startPoint y: 115, endPoint x: 337, endPoint y: 85, distance: 30.5
click at [337, 85] on div at bounding box center [325, 108] width 79 height 174
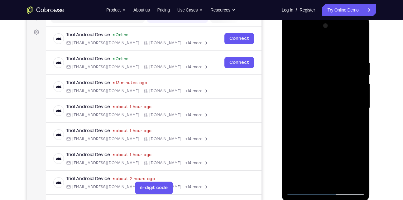
click at [329, 105] on div at bounding box center [325, 108] width 79 height 174
click at [323, 121] on div at bounding box center [325, 108] width 79 height 174
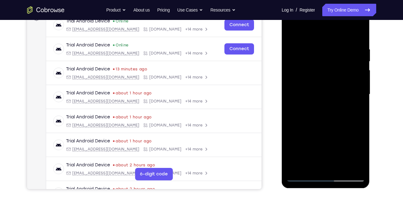
scroll to position [100, 0]
click at [322, 103] on div at bounding box center [325, 94] width 79 height 174
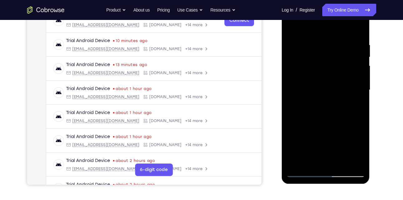
click at [292, 117] on div at bounding box center [325, 90] width 79 height 174
click at [293, 117] on div at bounding box center [325, 90] width 79 height 174
click at [295, 117] on div at bounding box center [325, 90] width 79 height 174
click at [297, 116] on div at bounding box center [325, 90] width 79 height 174
click at [307, 99] on div at bounding box center [325, 90] width 79 height 174
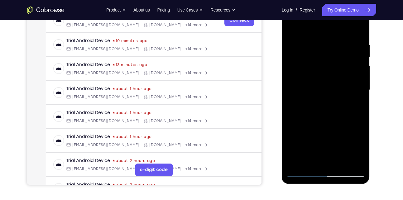
click at [299, 117] on div at bounding box center [325, 90] width 79 height 174
click at [302, 113] on div at bounding box center [325, 90] width 79 height 174
click at [301, 117] on div at bounding box center [325, 90] width 79 height 174
click at [307, 108] on div at bounding box center [325, 90] width 79 height 174
click at [303, 116] on div at bounding box center [325, 90] width 79 height 174
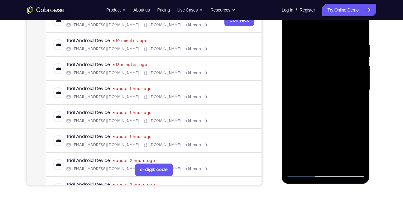
click at [306, 107] on div at bounding box center [325, 90] width 79 height 174
click at [306, 116] on div at bounding box center [325, 90] width 79 height 174
click at [308, 117] on div at bounding box center [325, 90] width 79 height 174
click at [310, 117] on div at bounding box center [325, 90] width 79 height 174
click at [308, 117] on div at bounding box center [325, 90] width 79 height 174
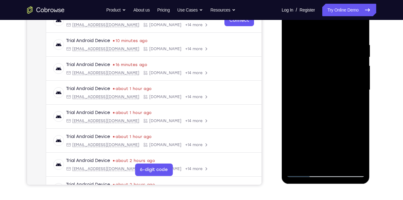
click at [308, 108] on div at bounding box center [325, 90] width 79 height 174
click at [310, 116] on div at bounding box center [325, 90] width 79 height 174
click at [311, 116] on div at bounding box center [325, 90] width 79 height 174
click at [313, 113] on div at bounding box center [325, 90] width 79 height 174
click at [312, 116] on div at bounding box center [325, 90] width 79 height 174
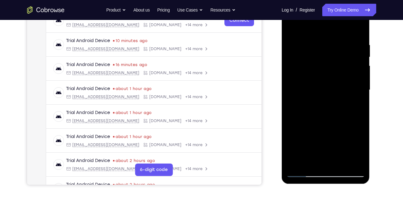
click at [313, 117] on div at bounding box center [325, 90] width 79 height 174
click at [315, 116] on div at bounding box center [325, 90] width 79 height 174
click at [317, 117] on div at bounding box center [325, 90] width 79 height 174
click at [320, 109] on div at bounding box center [325, 90] width 79 height 174
click at [323, 117] on div at bounding box center [325, 90] width 79 height 174
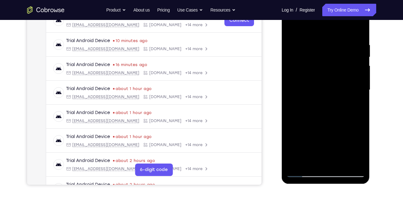
click at [328, 117] on div at bounding box center [325, 90] width 79 height 174
click at [331, 117] on div at bounding box center [325, 90] width 79 height 174
click at [334, 117] on div at bounding box center [325, 90] width 79 height 174
click at [338, 117] on div at bounding box center [325, 90] width 79 height 174
click at [338, 116] on div at bounding box center [325, 90] width 79 height 174
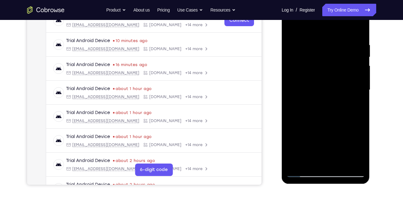
click at [341, 117] on div at bounding box center [325, 90] width 79 height 174
click at [341, 115] on div at bounding box center [325, 90] width 79 height 174
click at [347, 117] on div at bounding box center [325, 90] width 79 height 174
click at [352, 110] on div at bounding box center [325, 90] width 79 height 174
click at [352, 117] on div at bounding box center [325, 90] width 79 height 174
